Goal: Information Seeking & Learning: Check status

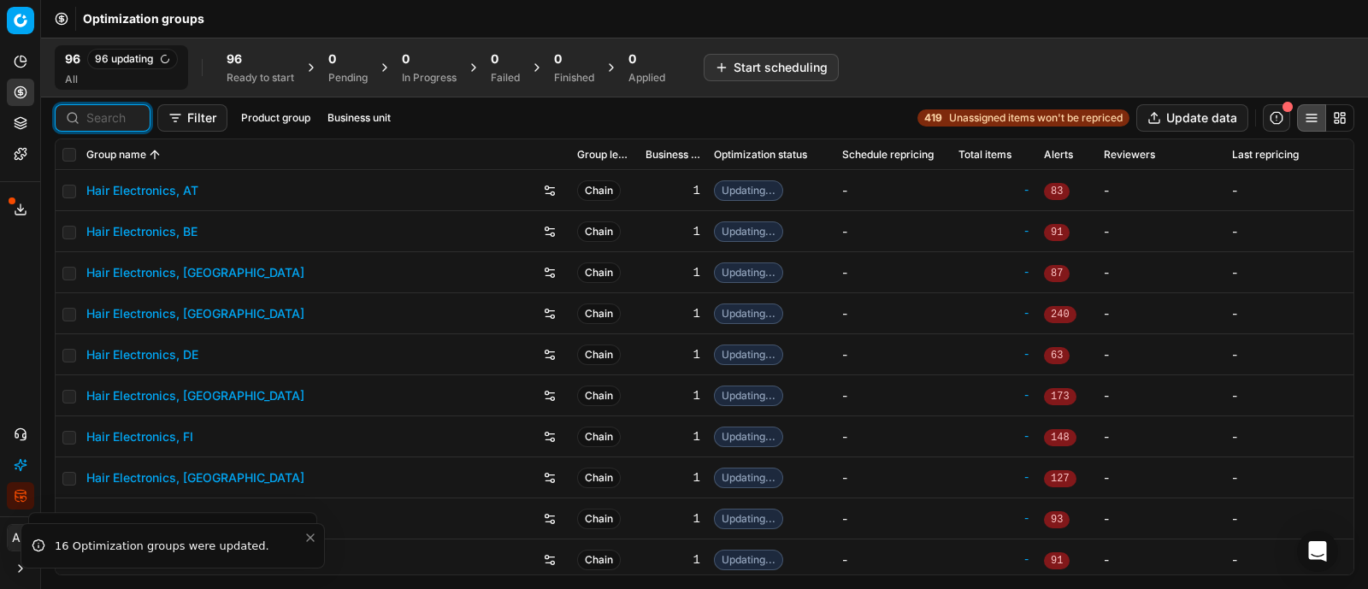
click at [104, 109] on input at bounding box center [112, 117] width 53 height 17
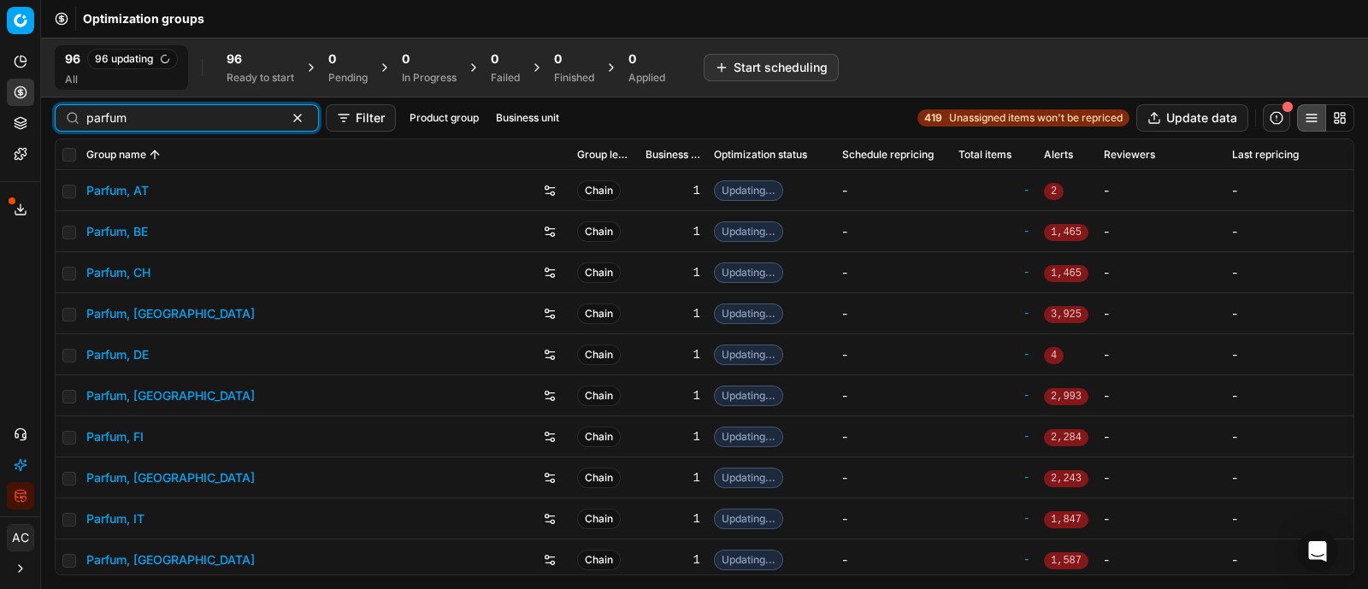
type input "parfum"
click at [126, 351] on link "Parfum, DE" at bounding box center [117, 354] width 62 height 17
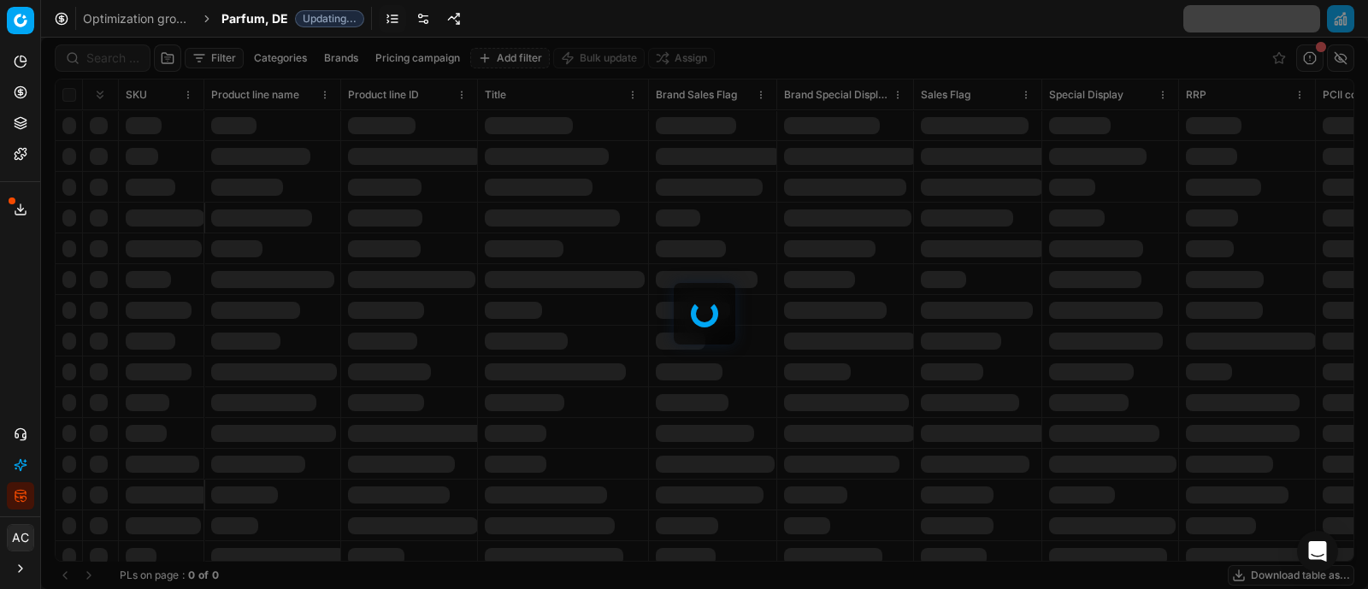
click at [111, 57] on div at bounding box center [704, 313] width 1327 height 551
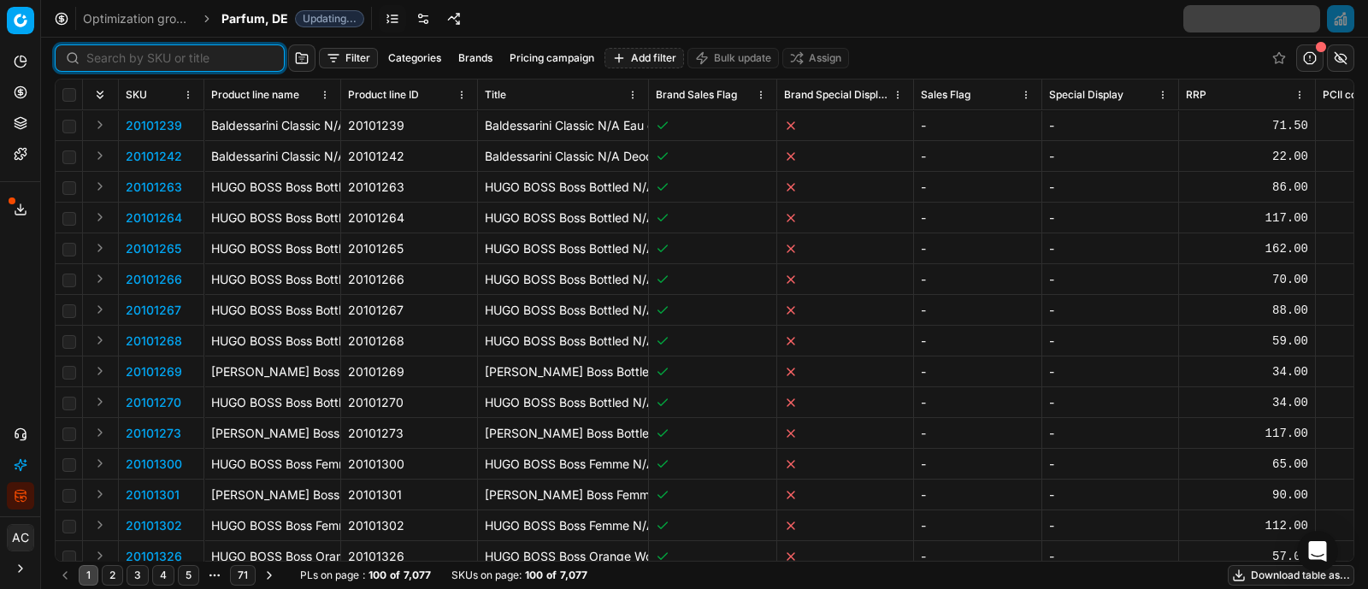
click at [111, 57] on input at bounding box center [179, 58] width 187 height 17
paste input "90016517-0025953"
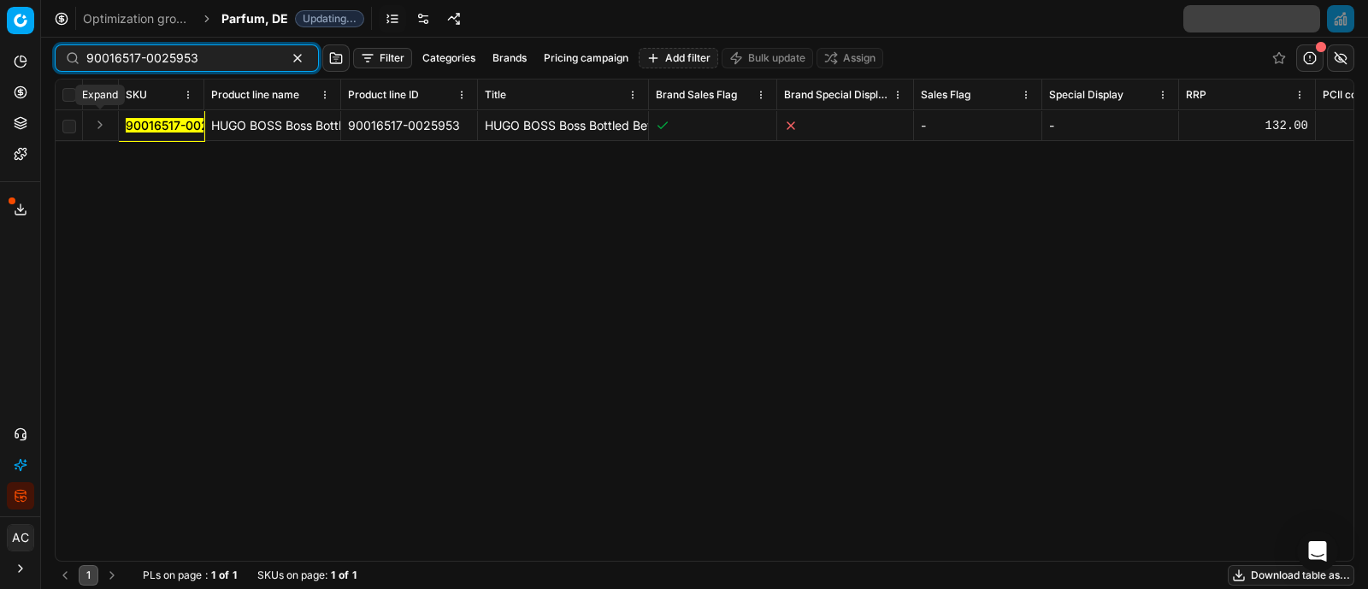
type input "90016517-0025953"
click at [103, 120] on button "Expand" at bounding box center [100, 125] width 21 height 21
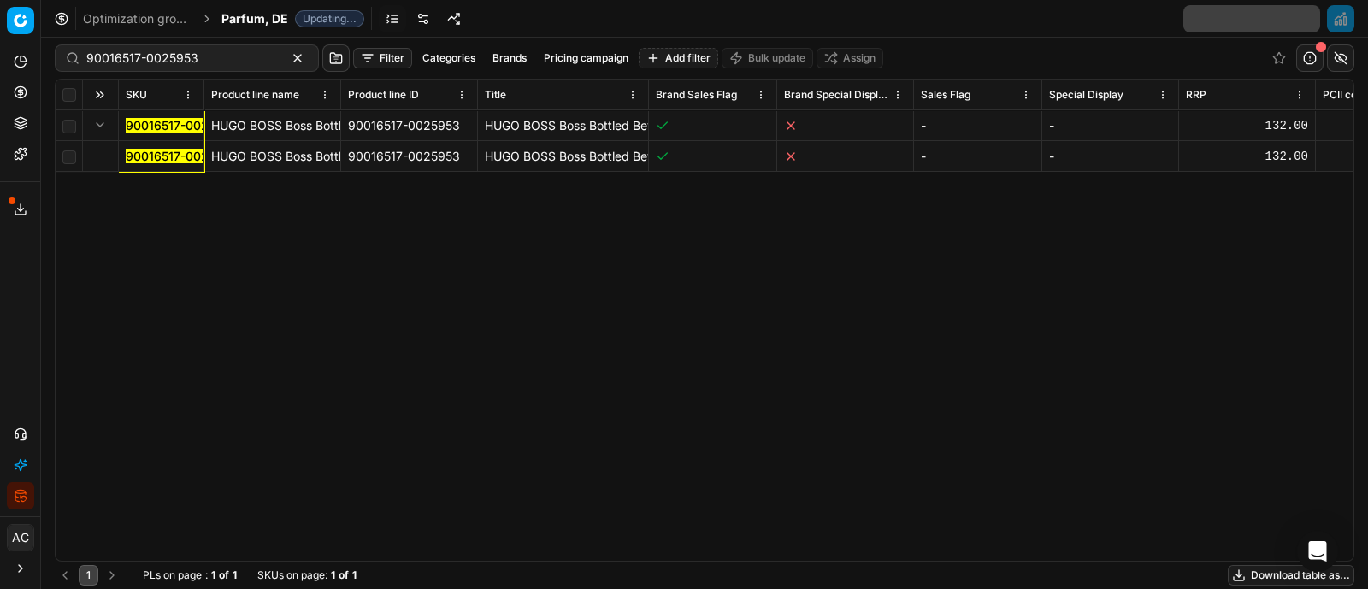
click at [150, 155] on mark "90016517-0025953" at bounding box center [182, 156] width 112 height 15
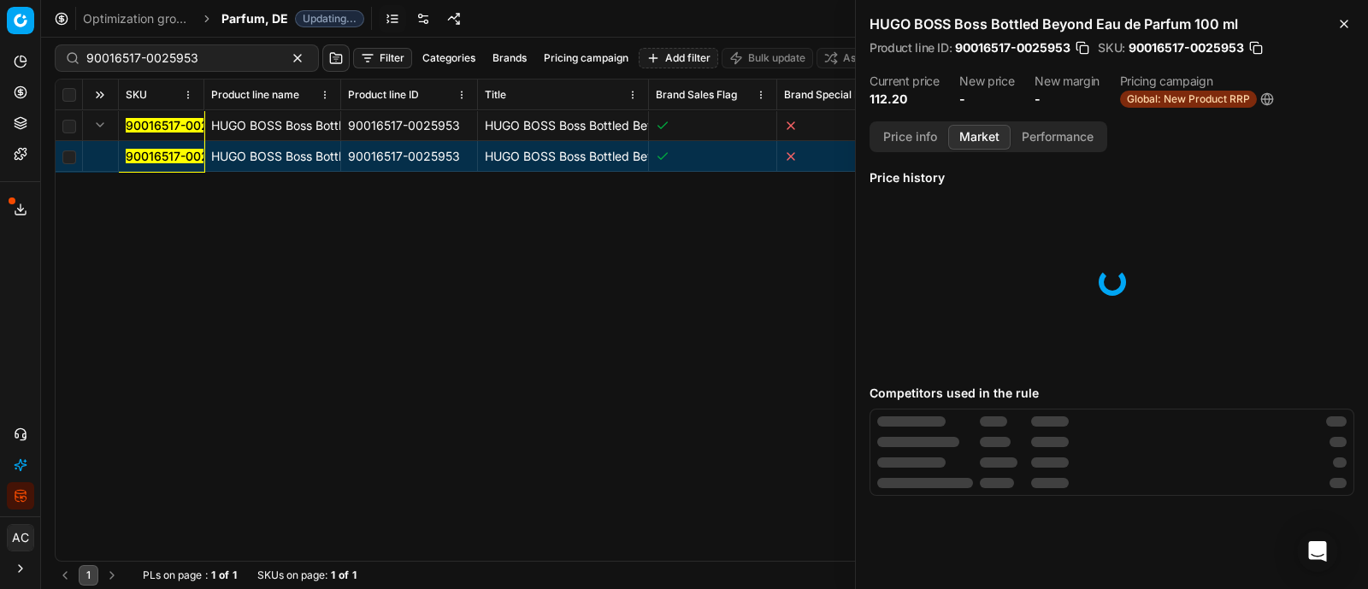
click at [983, 135] on button "Market" at bounding box center [979, 137] width 62 height 25
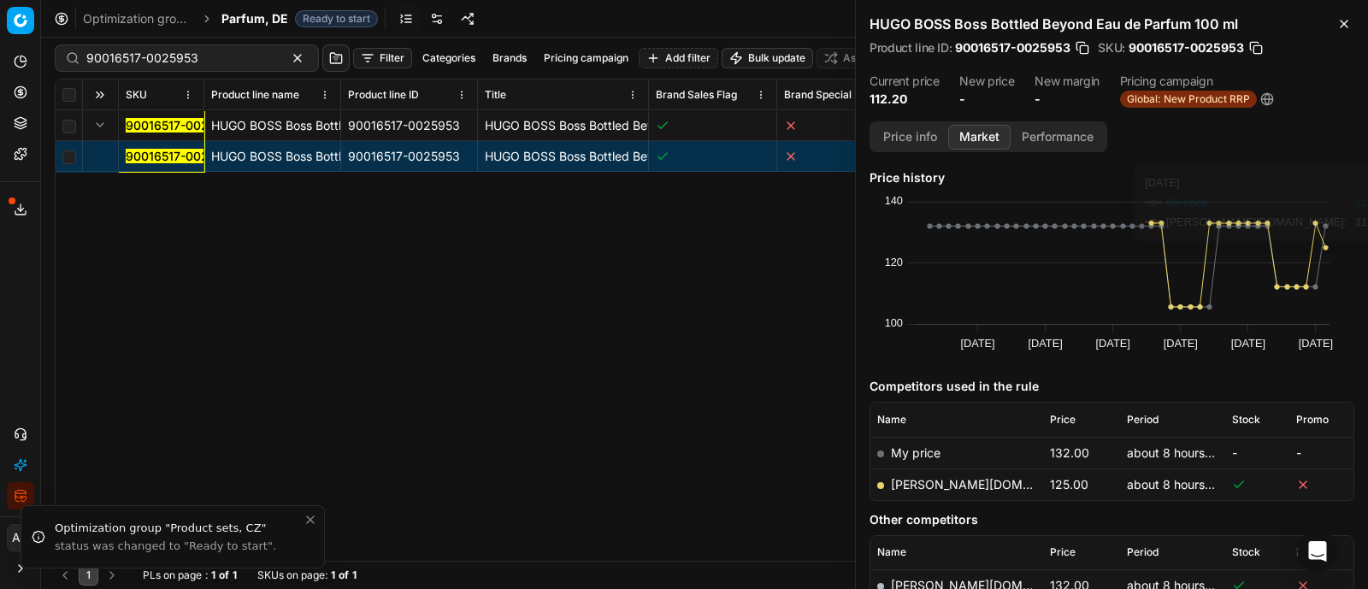
click at [1301, 156] on div "Price info Market Performance Price history Created with Highcharts 12.3.0 [DAT…" at bounding box center [1112, 355] width 512 height 468
click at [180, 292] on div "90016517-0025953 [PERSON_NAME] Boss Bottled Beyond Eau de Parfum 100 ml 9001651…" at bounding box center [705, 335] width 1298 height 450
click at [1184, 147] on div "Price info Market Performance Price history Created with Highcharts 12.3.0 [DAT…" at bounding box center [1112, 355] width 512 height 468
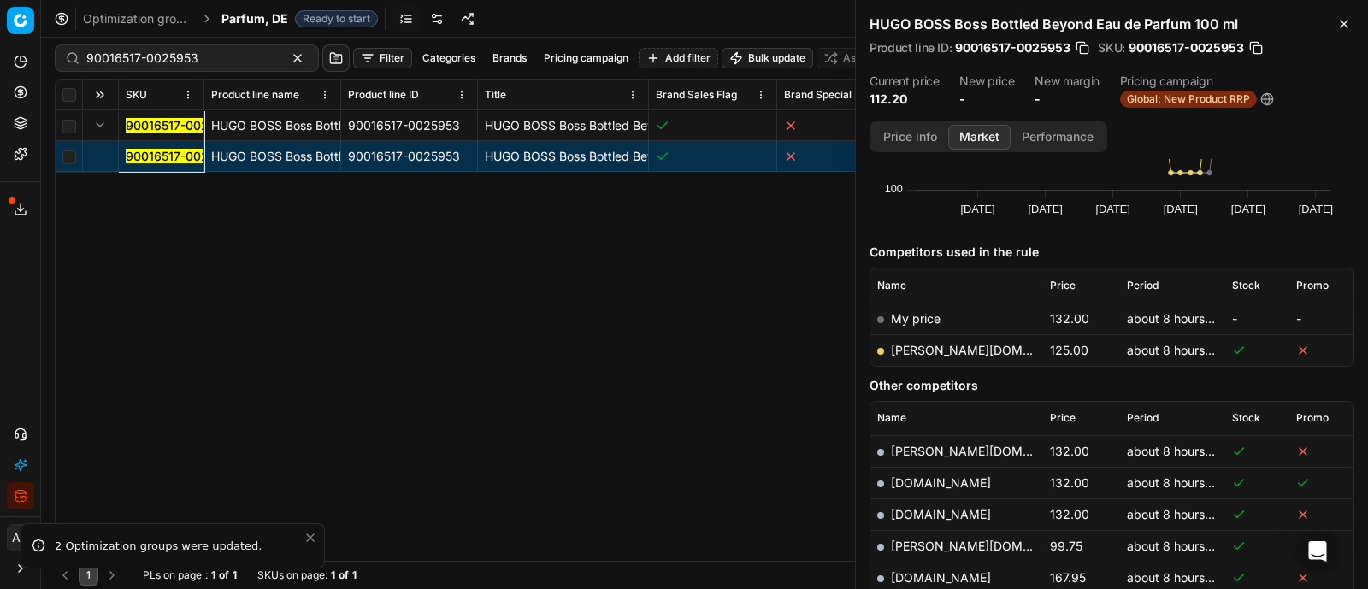
scroll to position [239, 0]
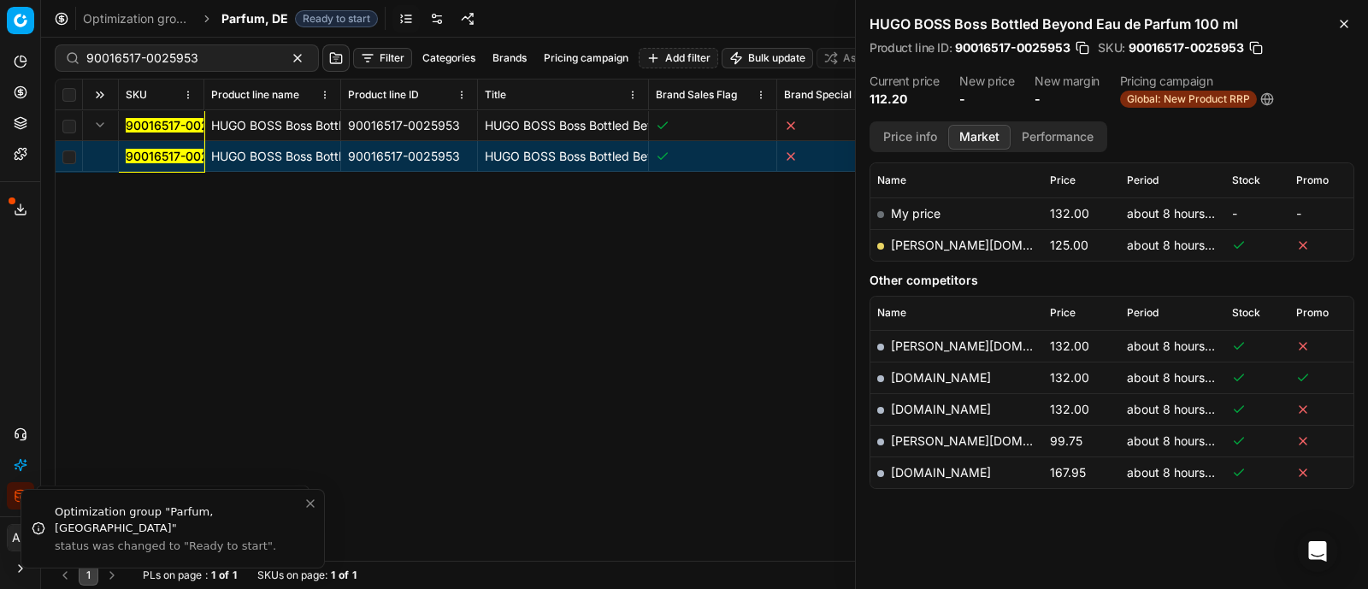
click at [17, 203] on icon at bounding box center [21, 210] width 14 height 14
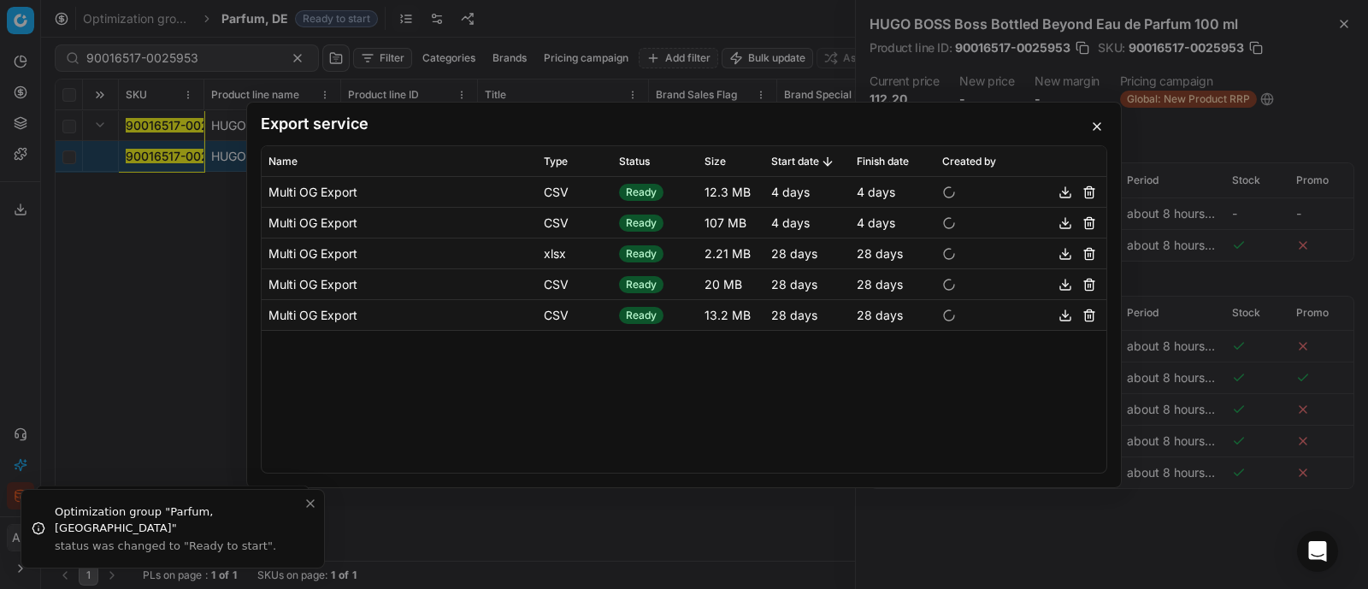
click at [161, 291] on div "Export service Name Type Status Size Start date Finish date Created by Multi OG…" at bounding box center [684, 294] width 1368 height 589
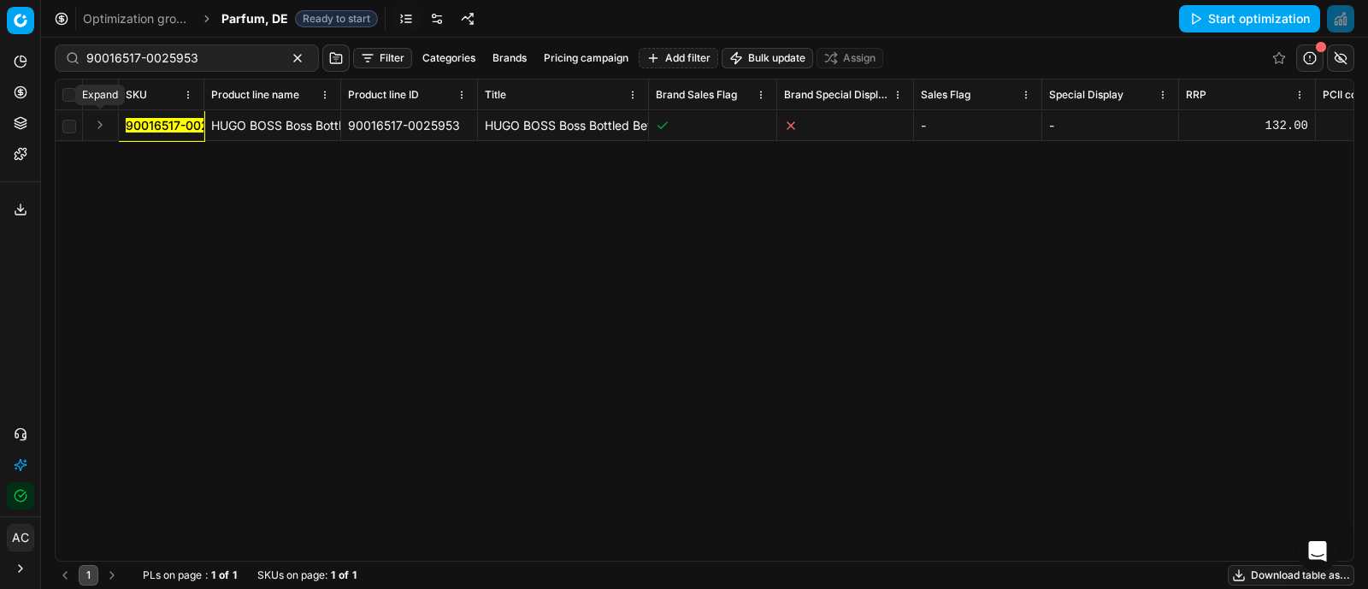
click at [105, 120] on button "Expand" at bounding box center [100, 125] width 21 height 21
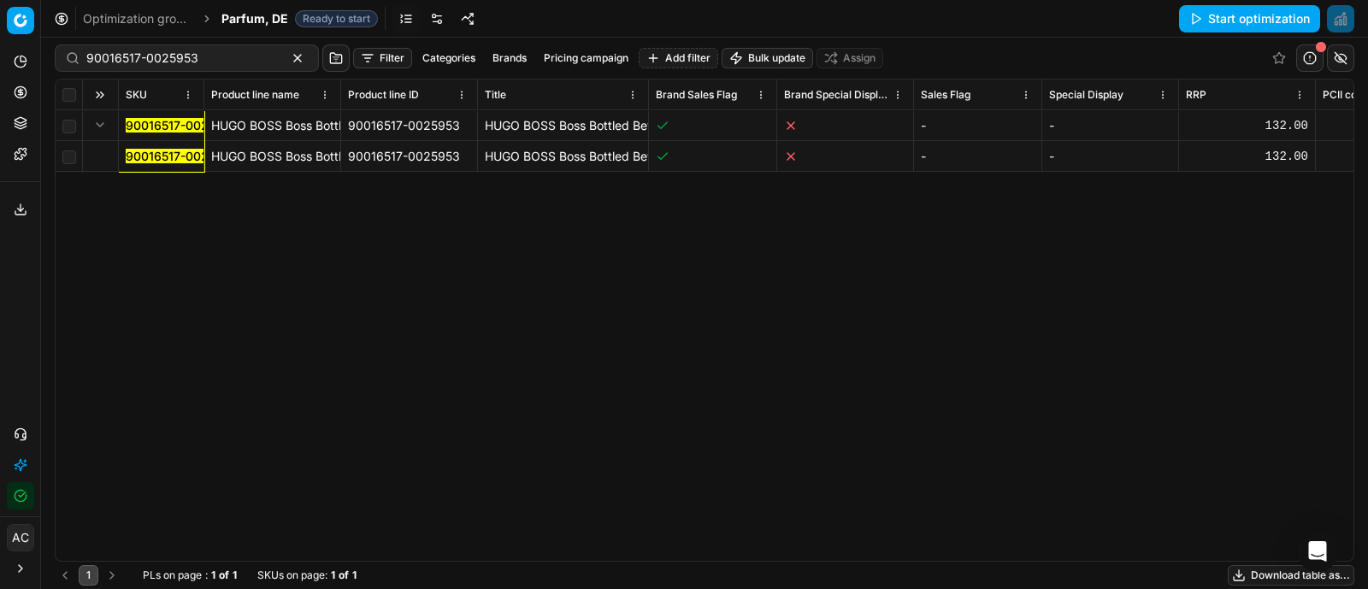
click at [147, 156] on mark "90016517-0025953" at bounding box center [182, 156] width 112 height 15
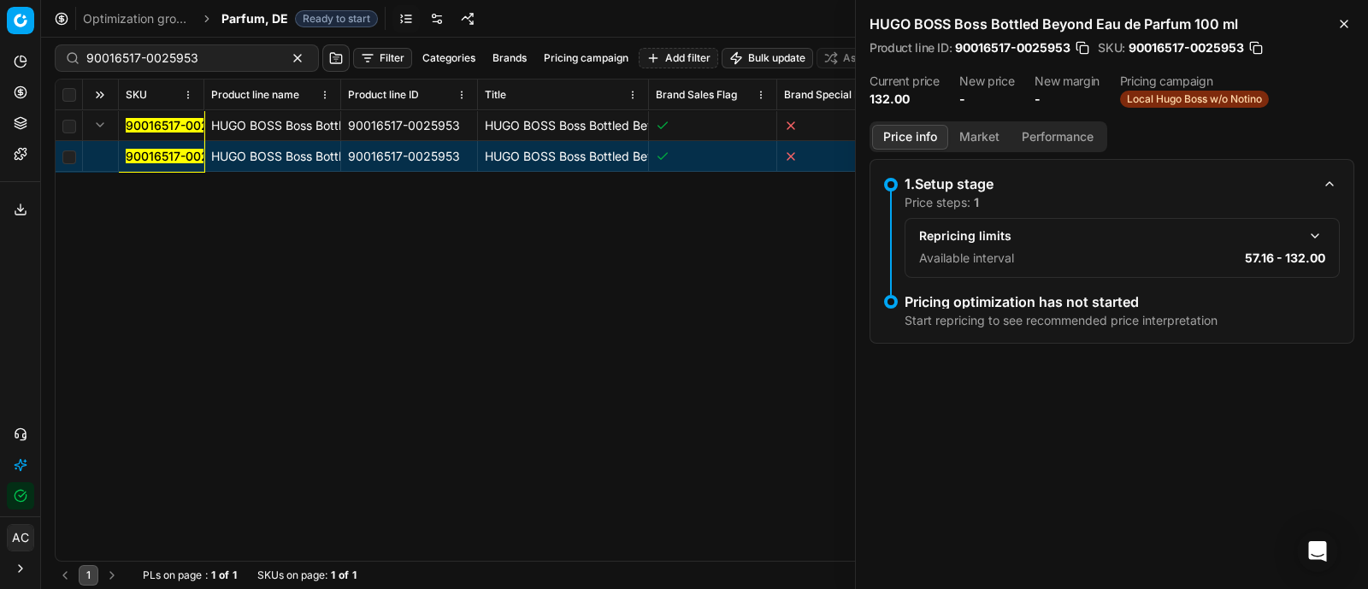
click at [971, 128] on button "Market" at bounding box center [979, 137] width 62 height 25
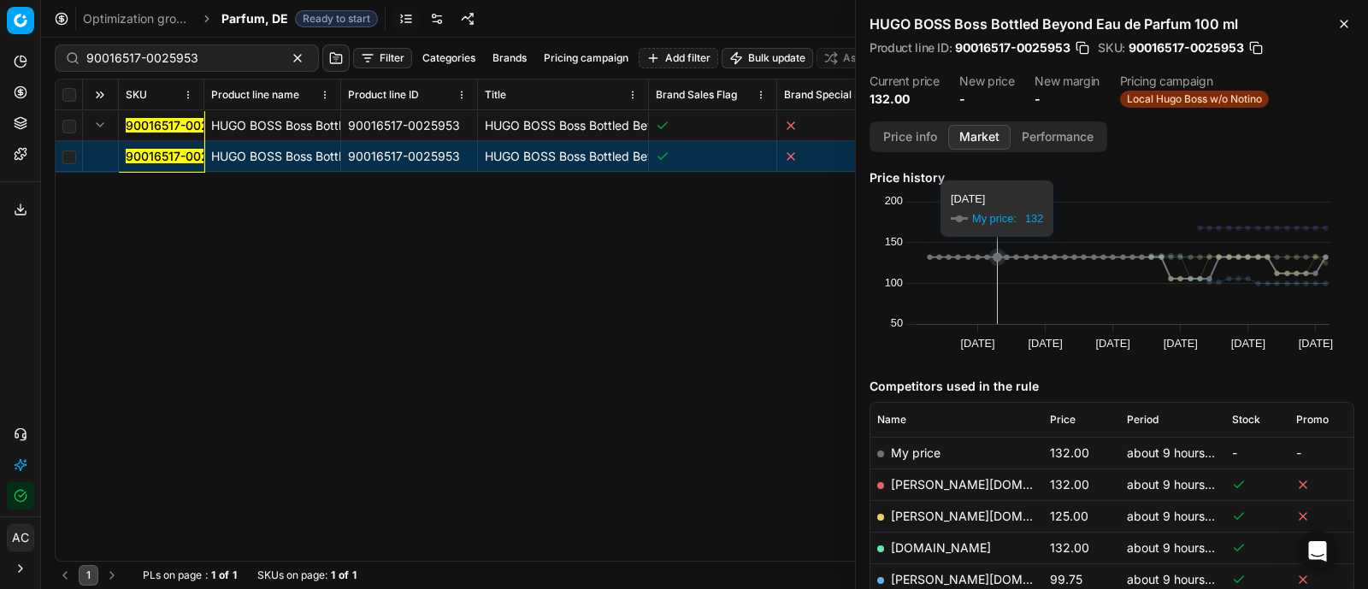
scroll to position [181, 0]
